Goal: Find specific page/section: Find specific page/section

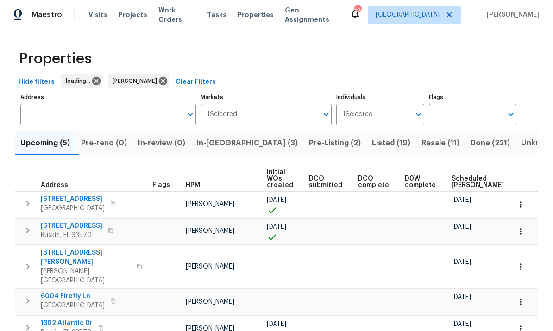
click at [225, 144] on span "In-[GEOGRAPHIC_DATA] (3)" at bounding box center [246, 143] width 101 height 13
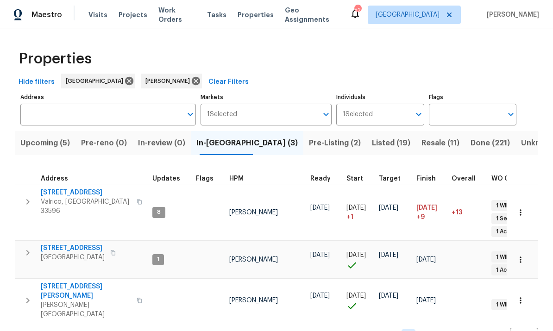
click at [31, 247] on icon "button" at bounding box center [27, 252] width 11 height 11
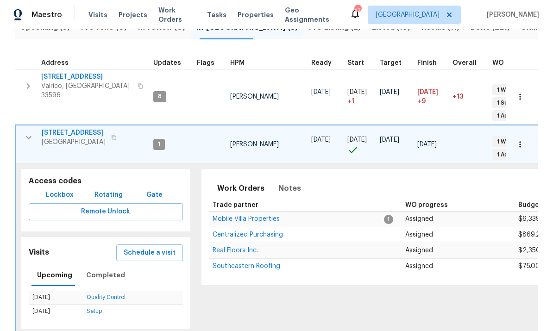
scroll to position [35, 0]
click at [28, 132] on icon "button" at bounding box center [28, 137] width 11 height 11
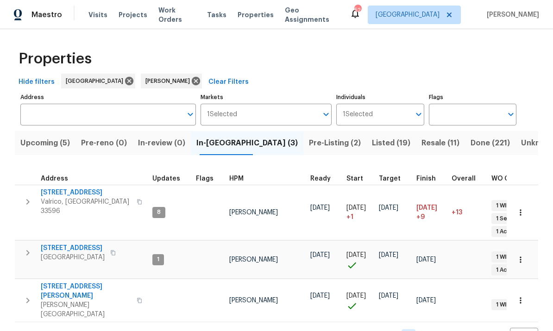
scroll to position [0, 0]
click at [61, 244] on span "[STREET_ADDRESS]" at bounding box center [73, 248] width 64 height 9
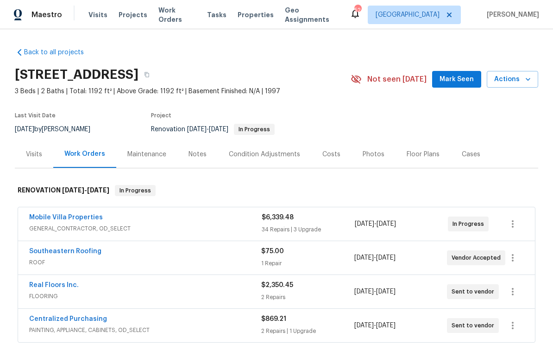
click at [196, 157] on div "Notes" at bounding box center [198, 154] width 18 height 9
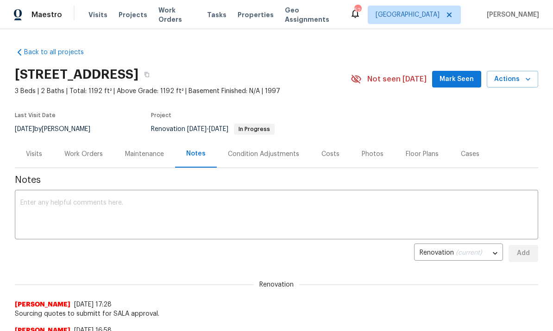
click at [329, 158] on div "Costs" at bounding box center [330, 154] width 18 height 9
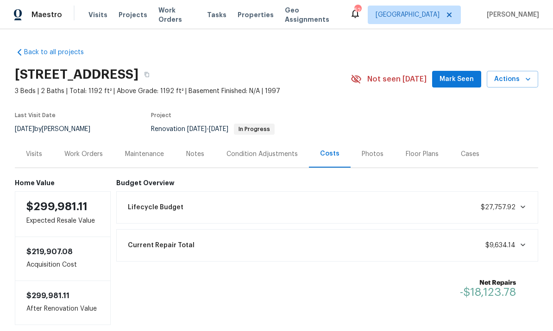
click at [75, 160] on div "Work Orders" at bounding box center [83, 153] width 61 height 27
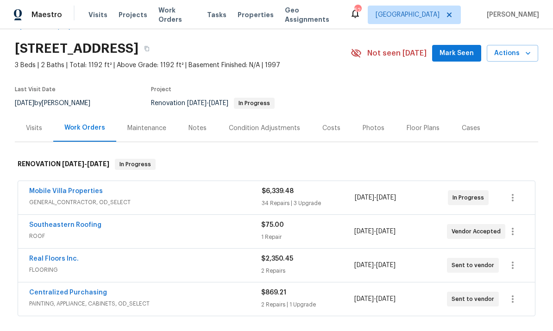
scroll to position [56, 0]
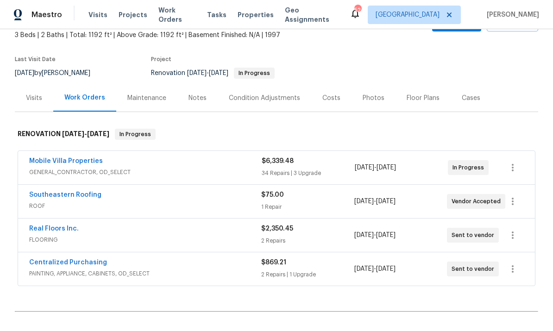
click at [46, 194] on link "Southeastern Roofing" at bounding box center [65, 195] width 72 height 6
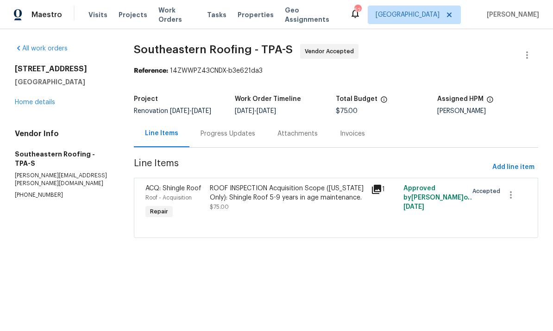
click at [26, 104] on link "Home details" at bounding box center [35, 102] width 40 height 6
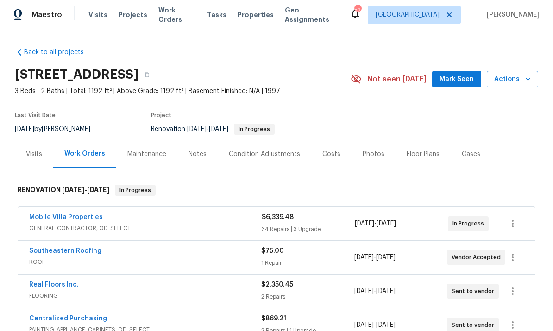
click at [43, 214] on link "Mobile Villa Properties" at bounding box center [66, 217] width 74 height 6
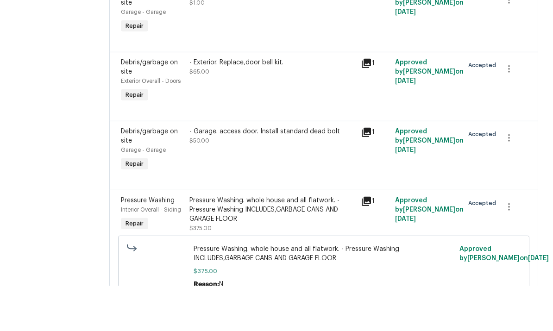
scroll to position [35, 0]
